Goal: Obtain resource: Obtain resource

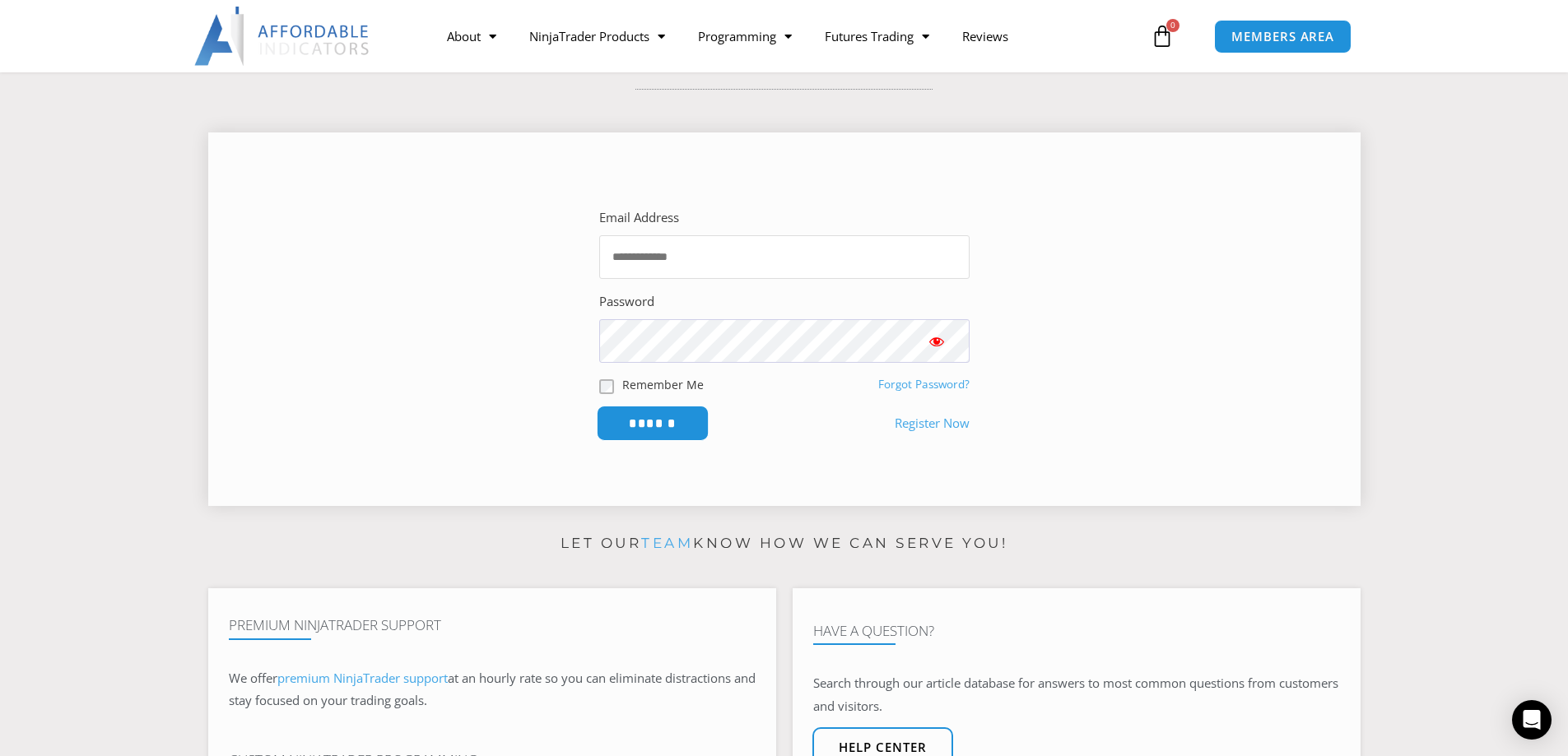
type input "**********"
click at [623, 423] on input "******" at bounding box center [652, 423] width 113 height 35
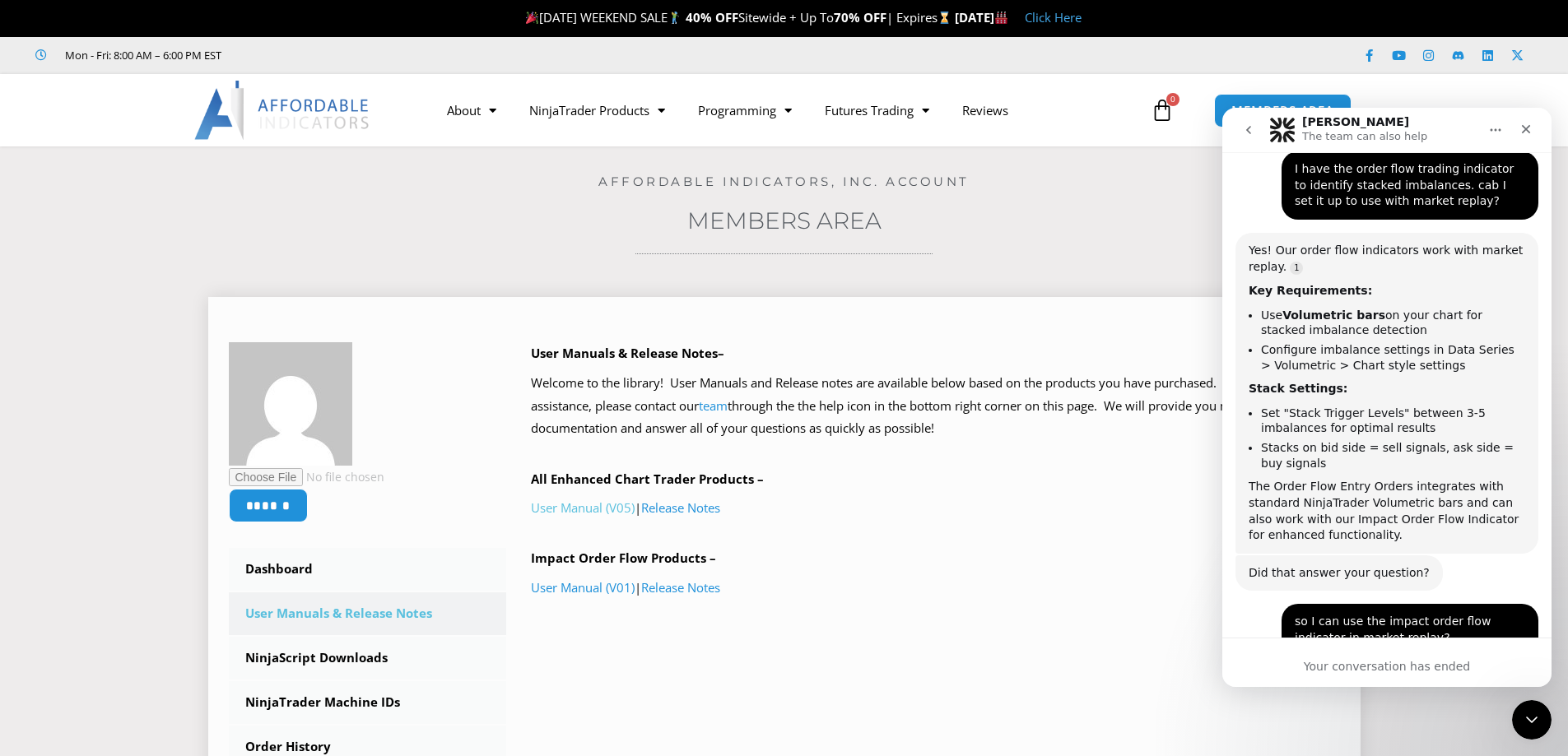
scroll to position [1307, 0]
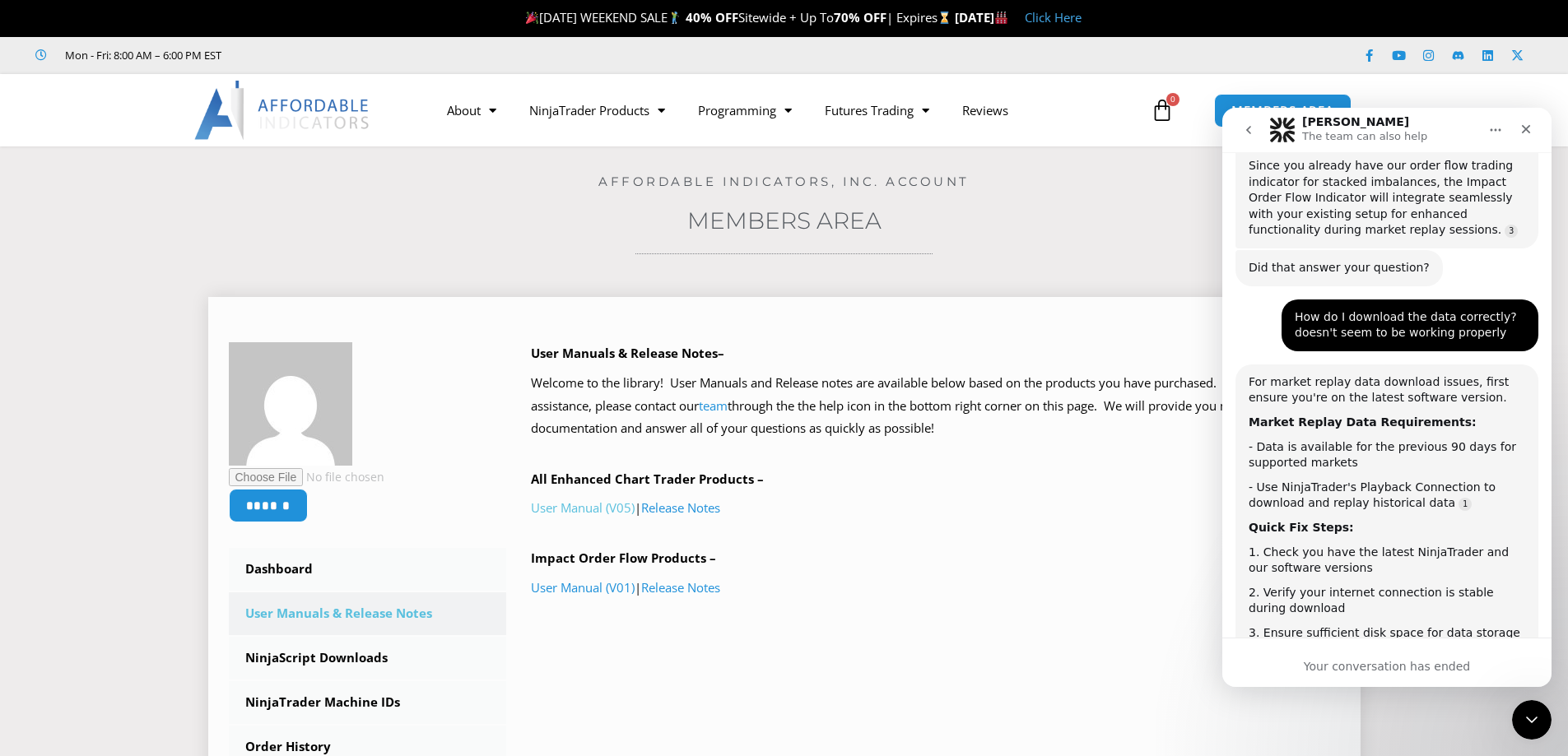
click at [619, 510] on link "User Manual (V05)" at bounding box center [583, 508] width 103 height 17
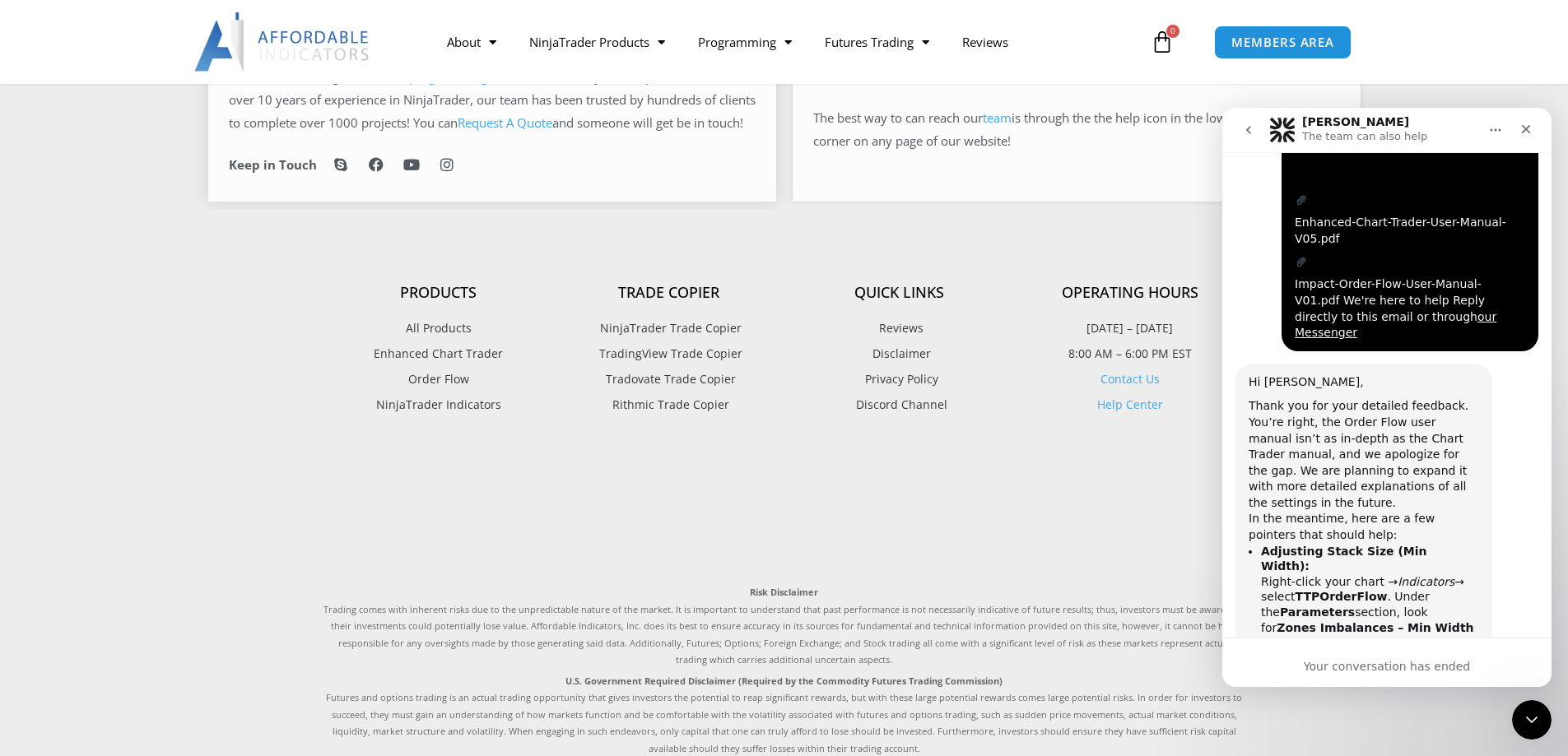
scroll to position [905, 0]
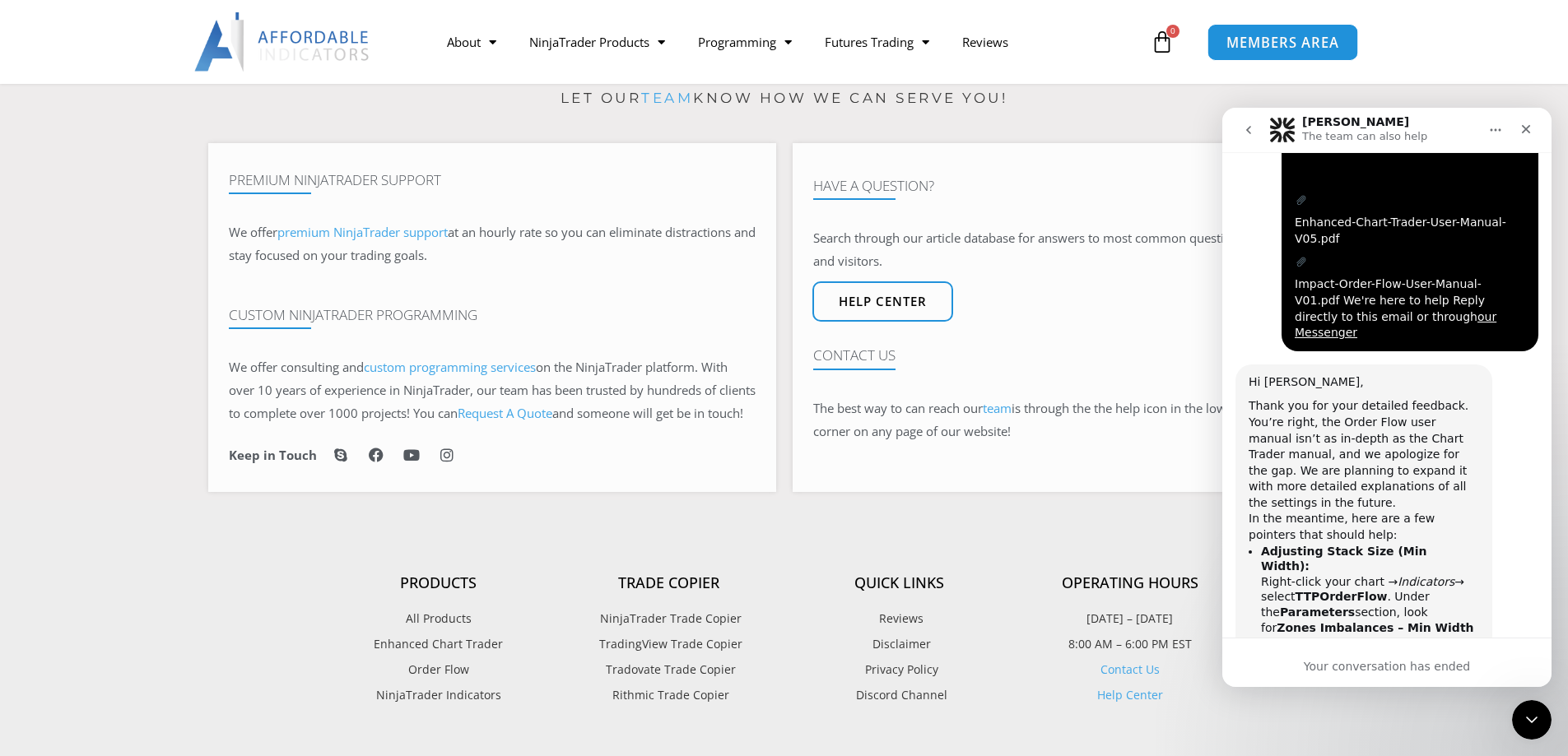
click at [1270, 42] on span "MEMBERS AREA" at bounding box center [1283, 42] width 113 height 14
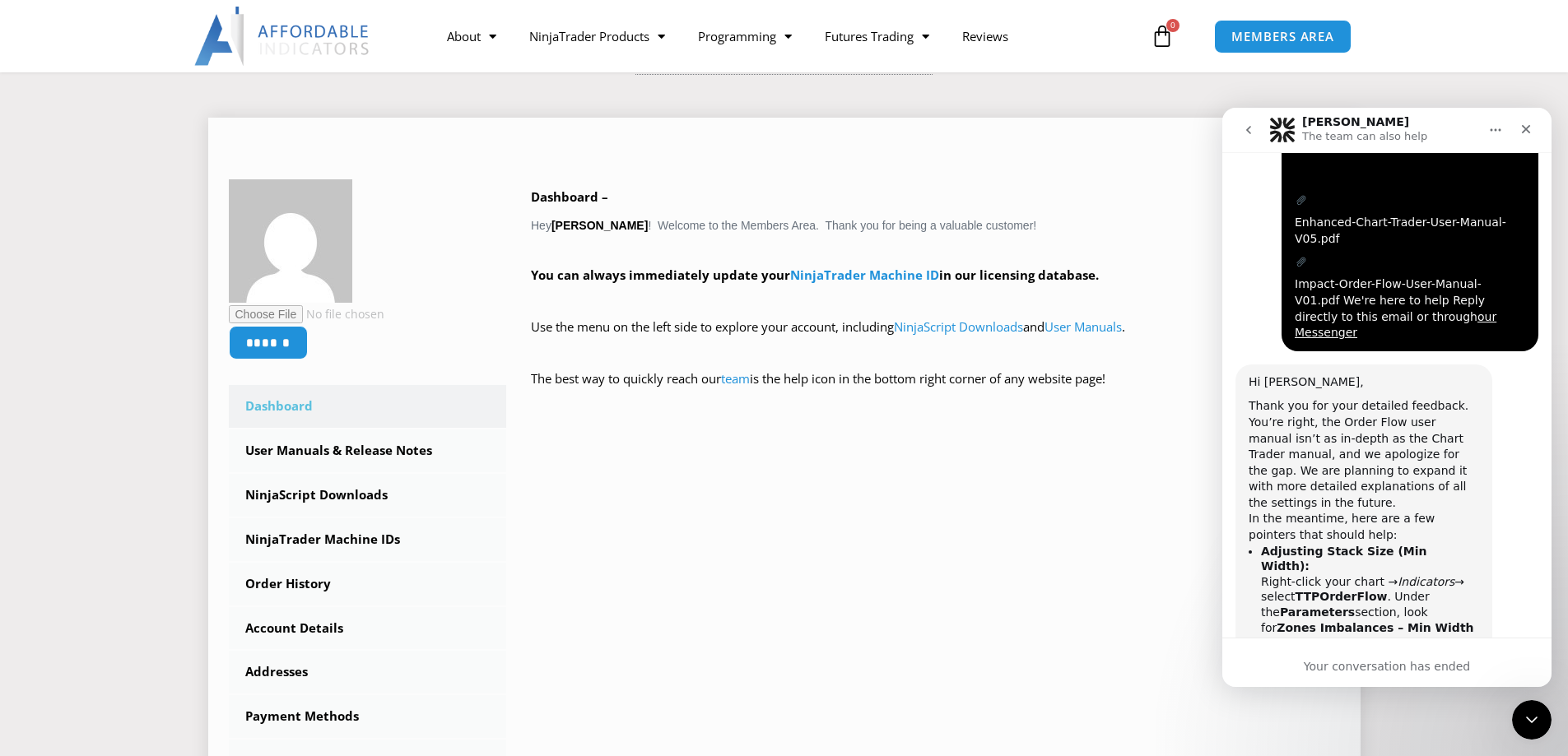
scroll to position [246, 0]
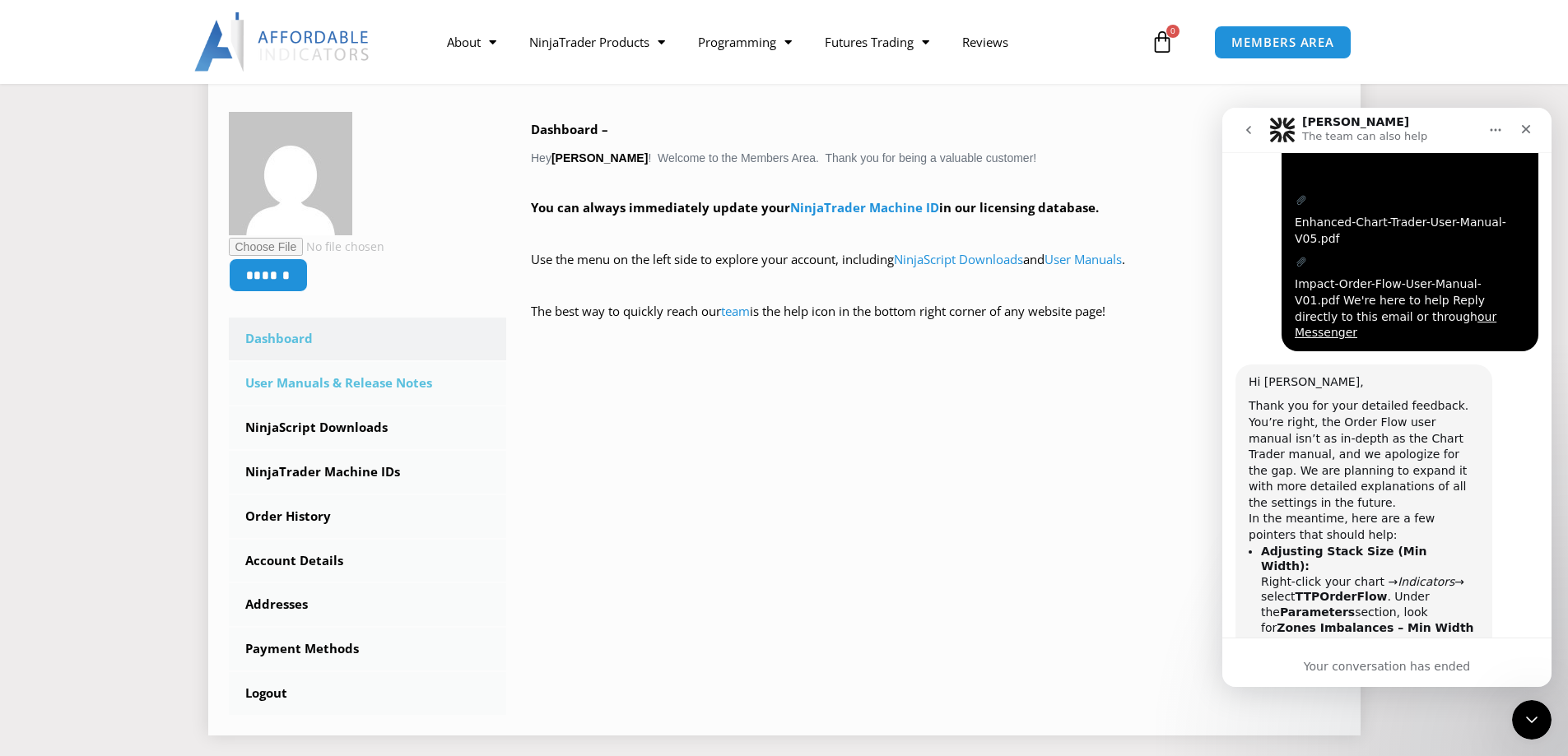
click at [328, 384] on link "User Manuals & Release Notes" at bounding box center [368, 383] width 278 height 42
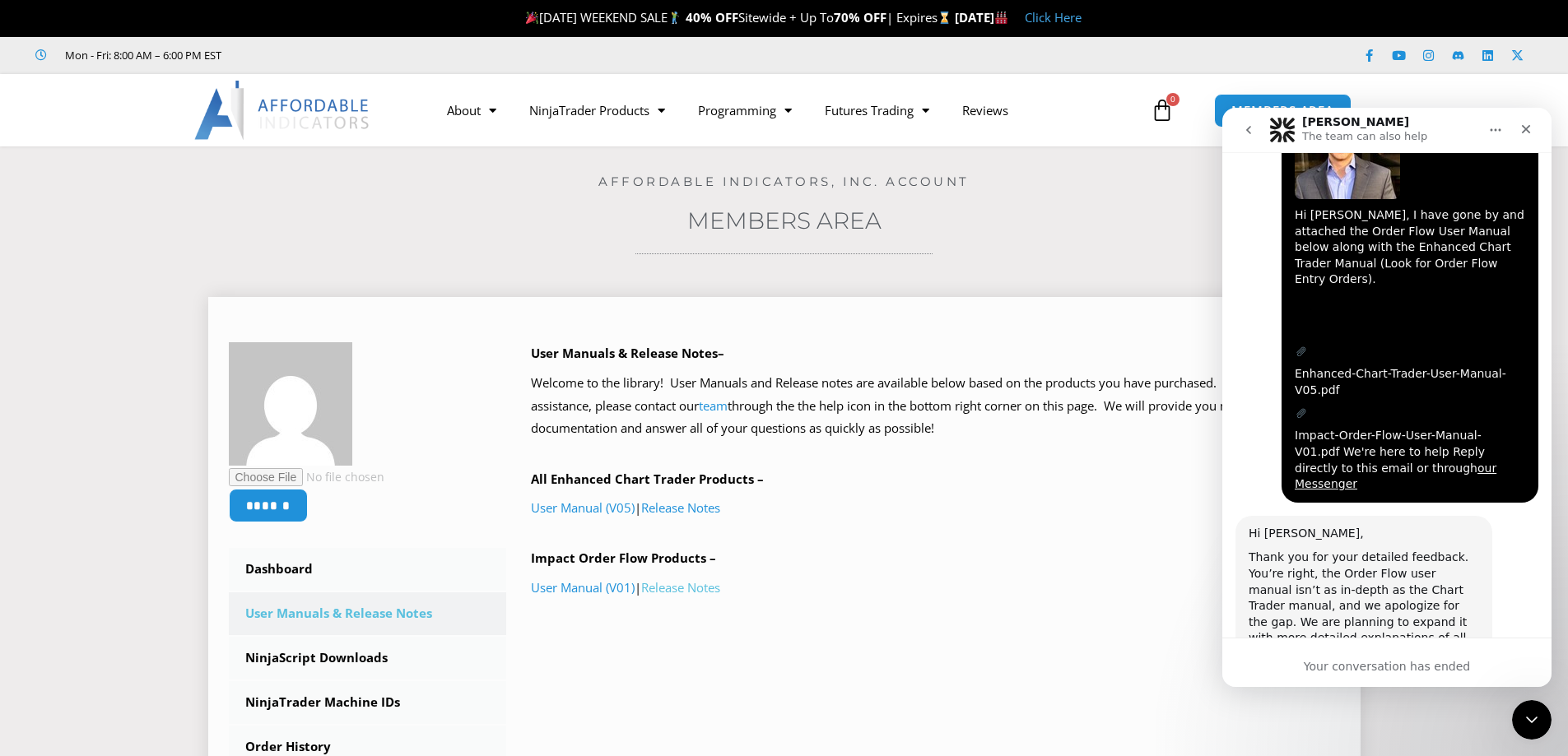
scroll to position [5224, 0]
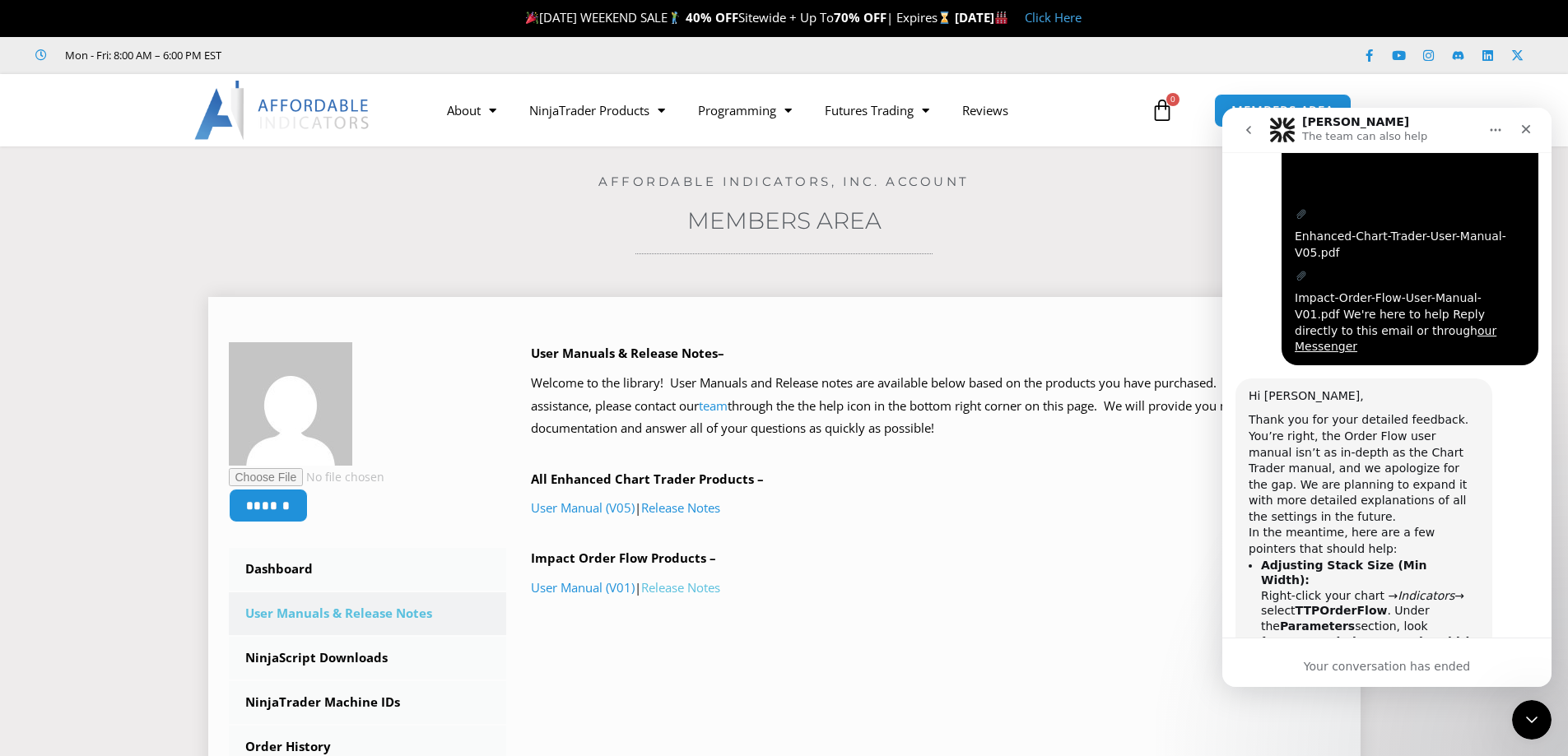
click at [663, 586] on link "Release Notes" at bounding box center [681, 587] width 79 height 17
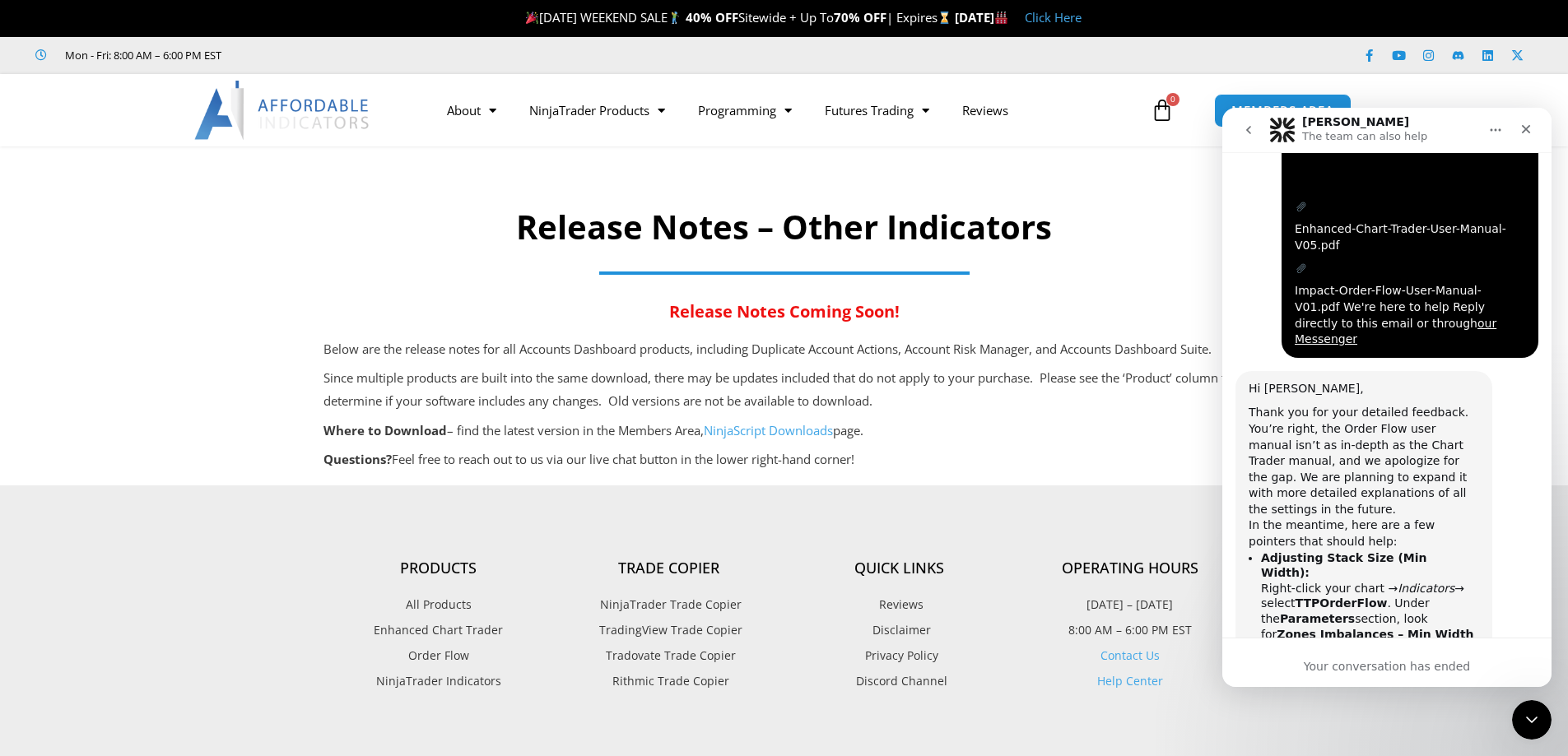
scroll to position [5238, 0]
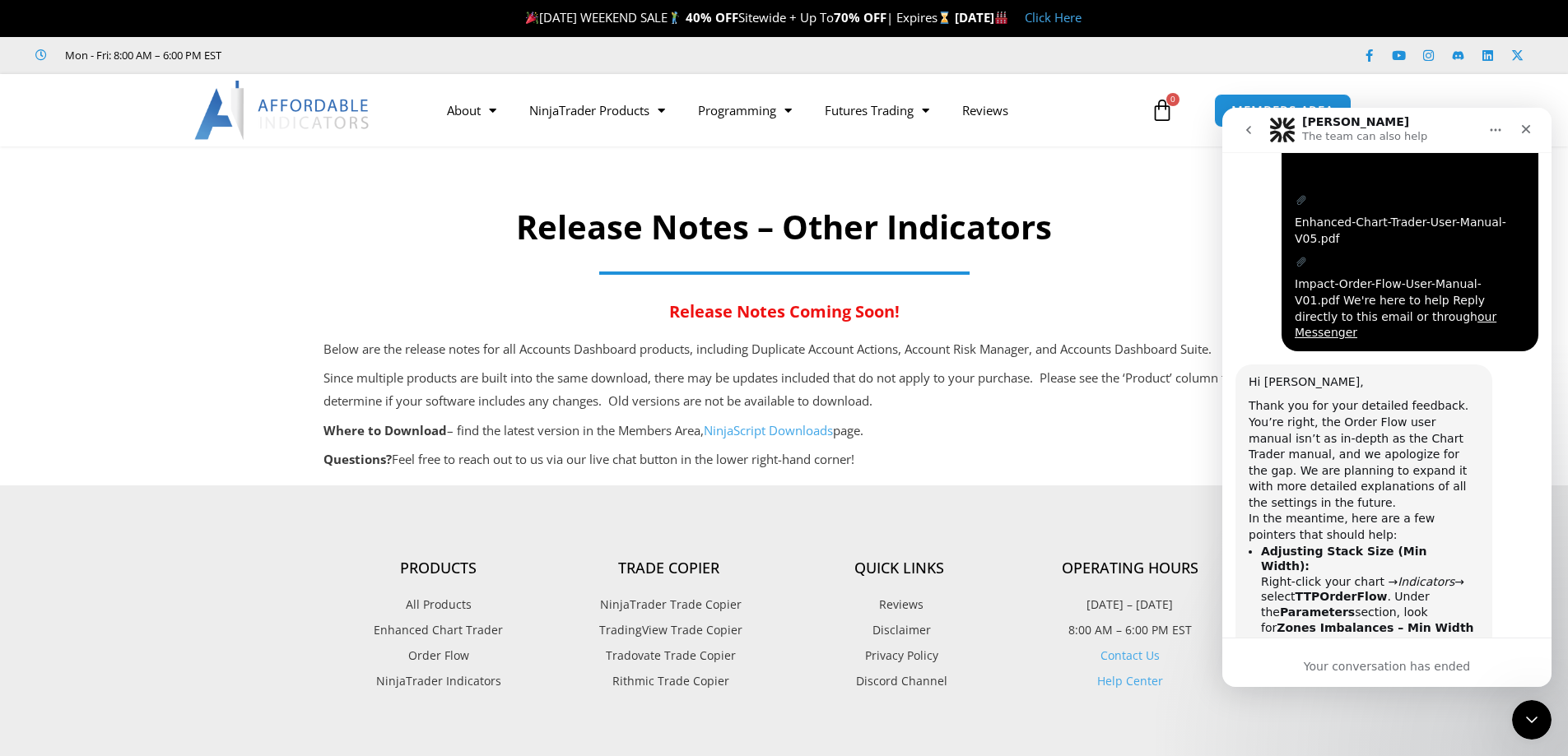
click at [1500, 126] on icon "Home" at bounding box center [1495, 130] width 13 height 13
click at [1277, 64] on div "Facebook-f Youtube Instagram Linkedin X-twitter" at bounding box center [1289, 56] width 488 height 30
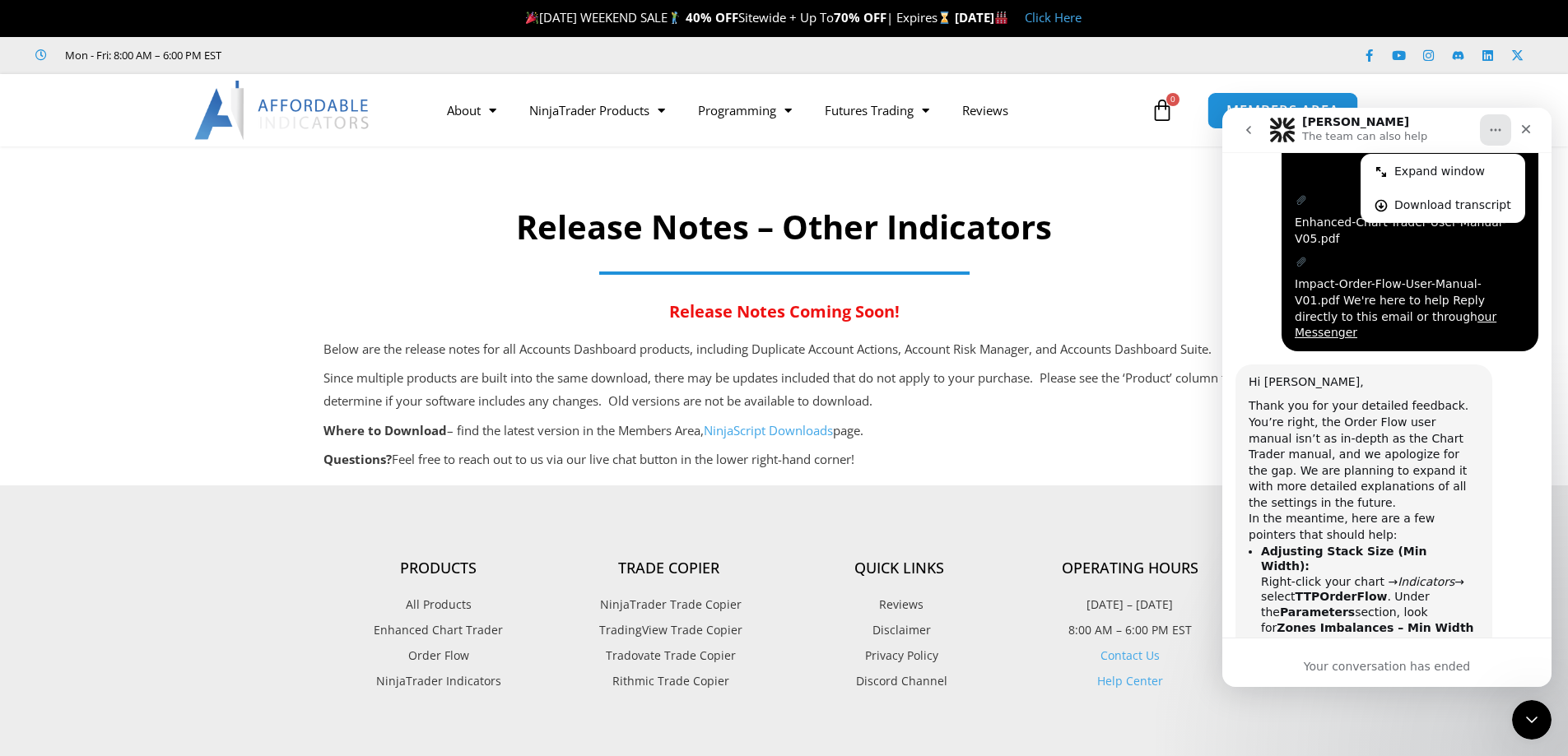
click at [1224, 97] on link "MEMBERS AREA" at bounding box center [1282, 110] width 151 height 37
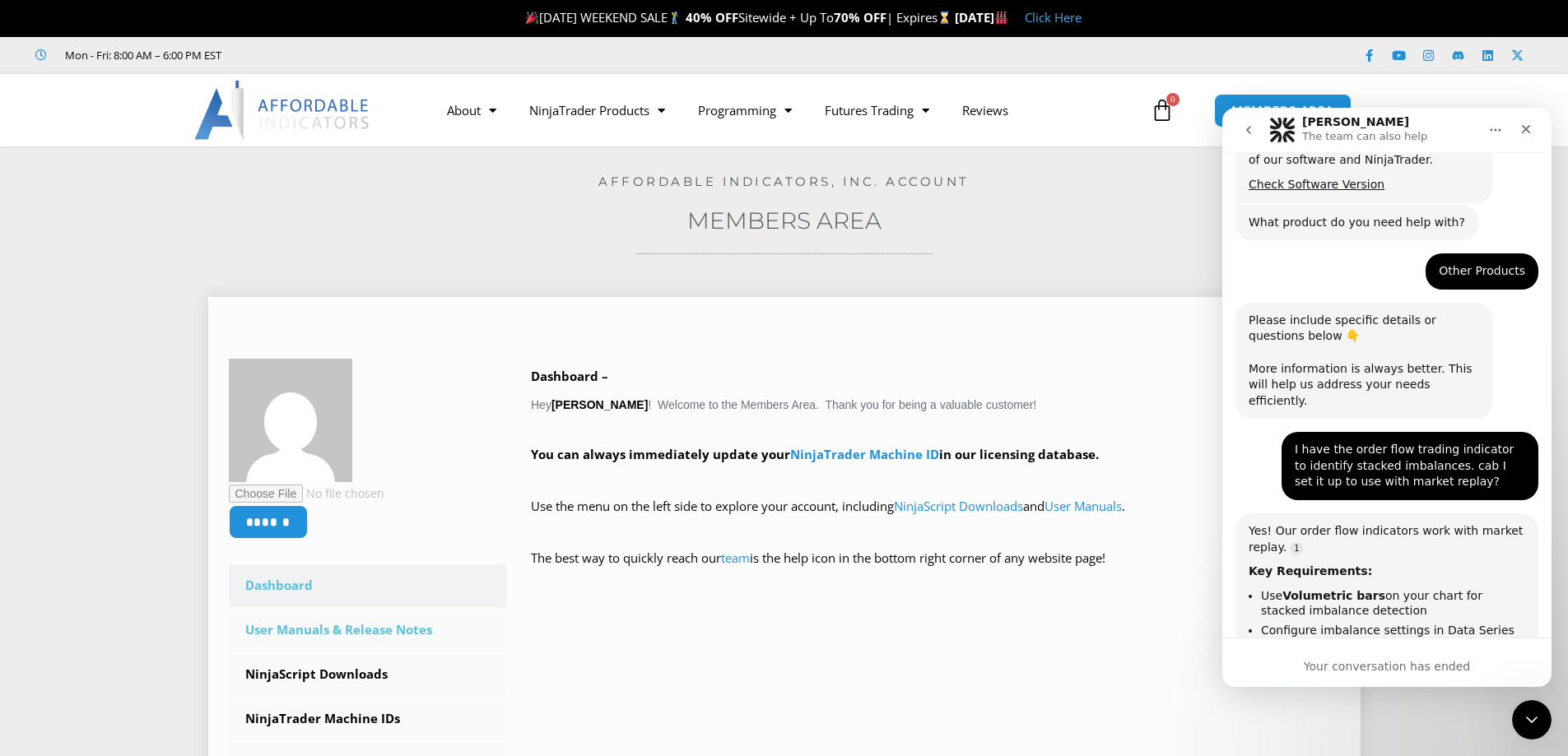
click at [335, 627] on link "User Manuals & Release Notes" at bounding box center [368, 630] width 278 height 42
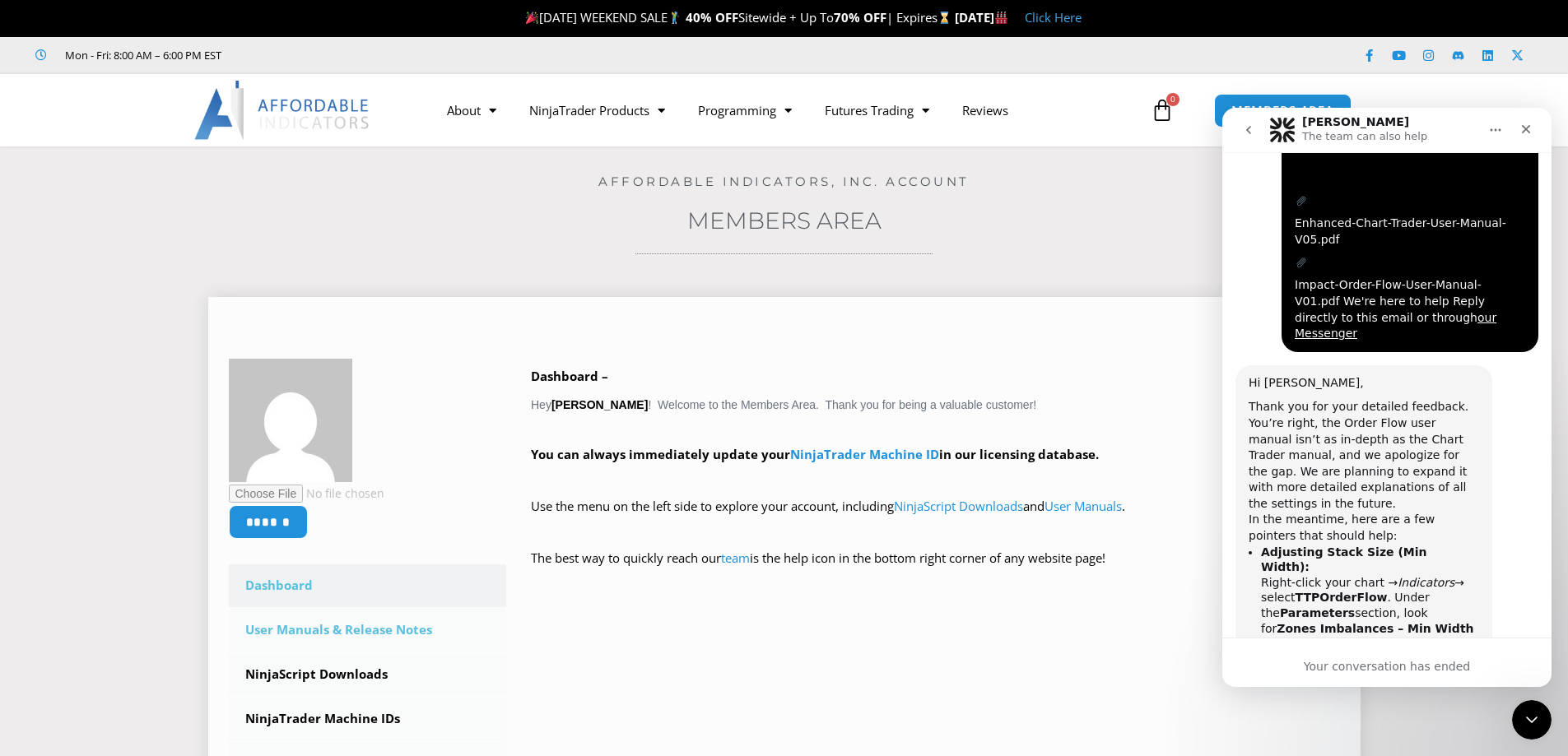
scroll to position [5238, 0]
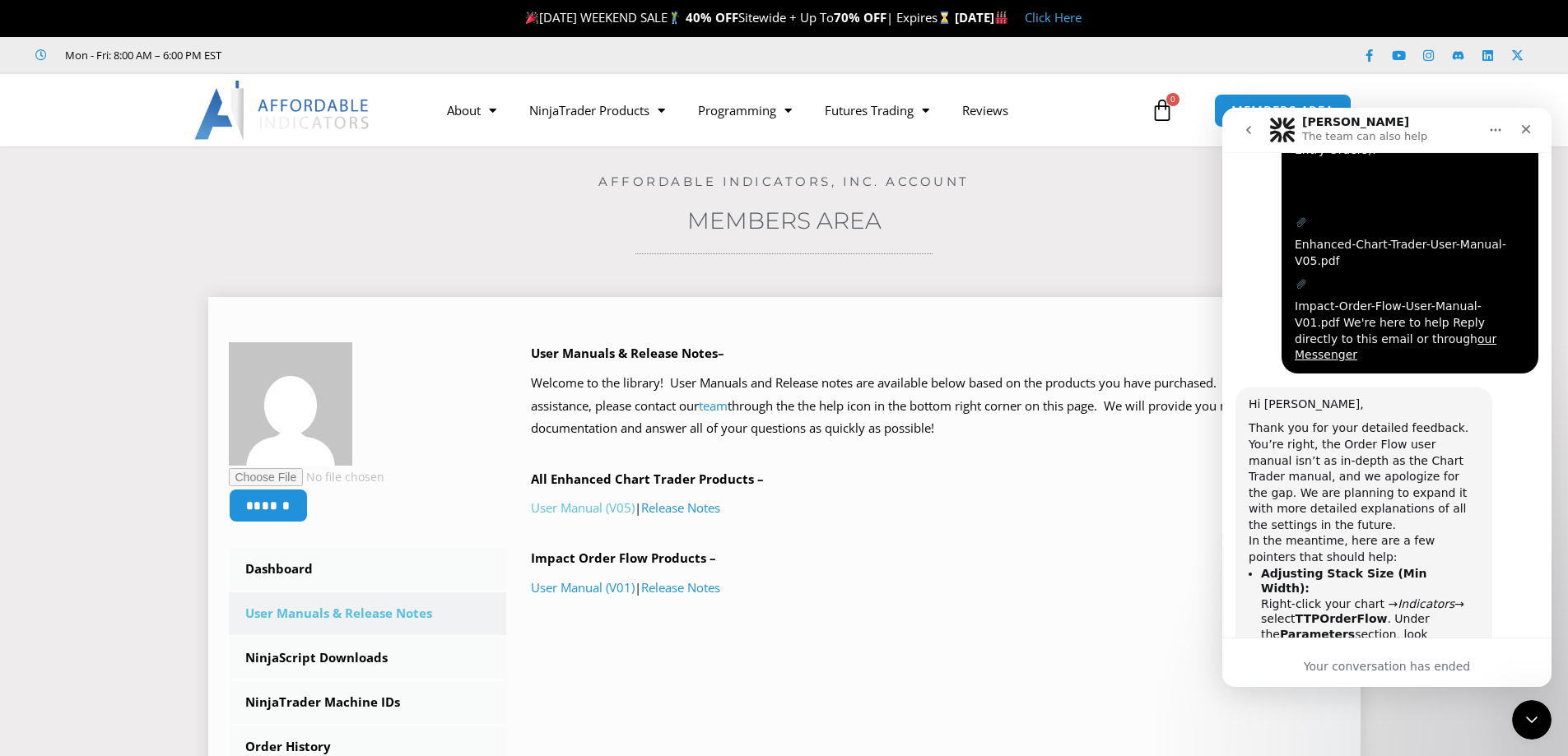
scroll to position [5238, 0]
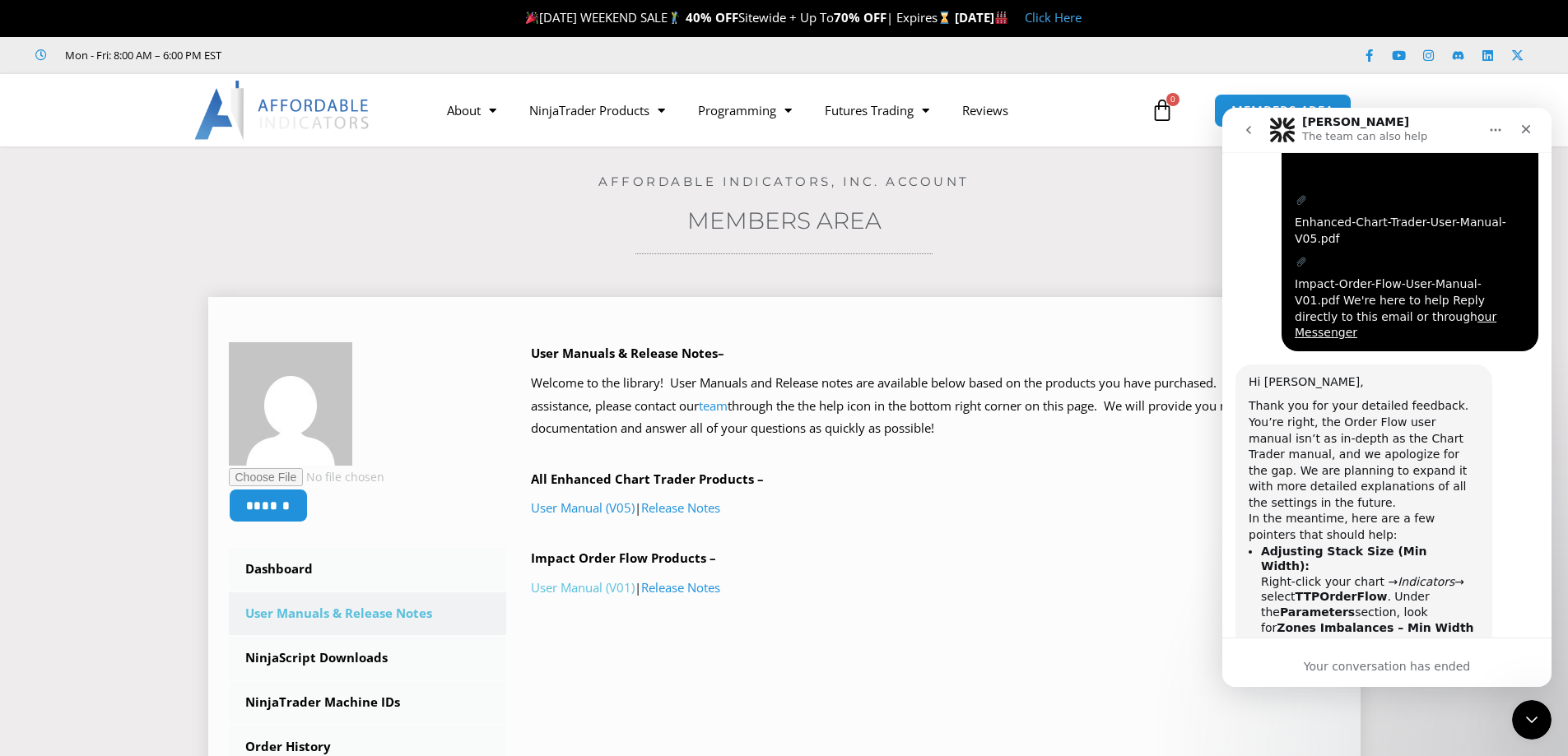
click at [584, 586] on link "User Manual (V01)" at bounding box center [583, 587] width 103 height 17
